Goal: Find specific page/section: Find specific page/section

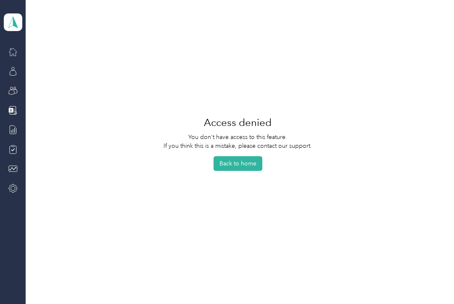
click at [247, 170] on button "Back to home" at bounding box center [237, 163] width 49 height 15
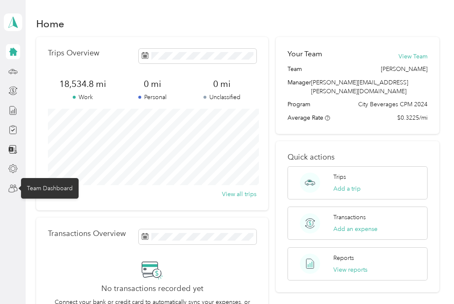
click at [36, 189] on div "Team Dashboard" at bounding box center [50, 188] width 58 height 21
click at [14, 190] on icon at bounding box center [11, 189] width 5 height 5
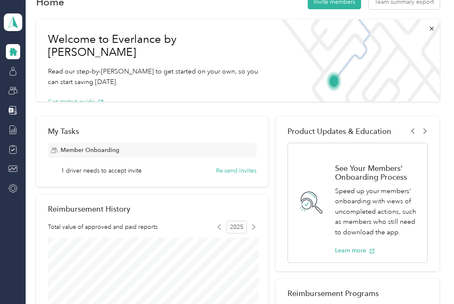
scroll to position [13, 0]
